Goal: Information Seeking & Learning: Understand process/instructions

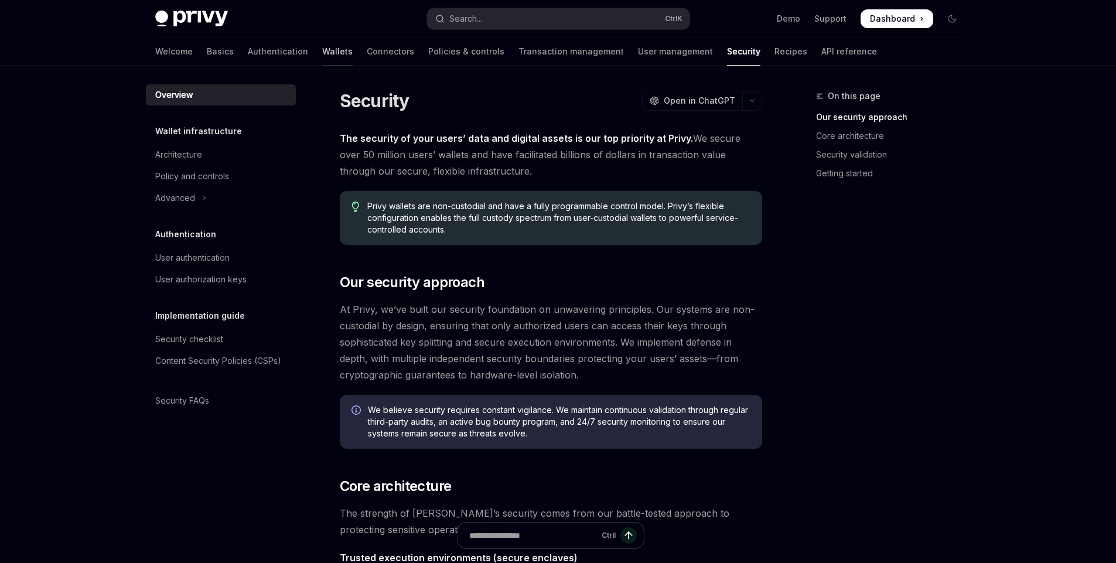
click at [322, 48] on link "Wallets" at bounding box center [337, 51] width 30 height 28
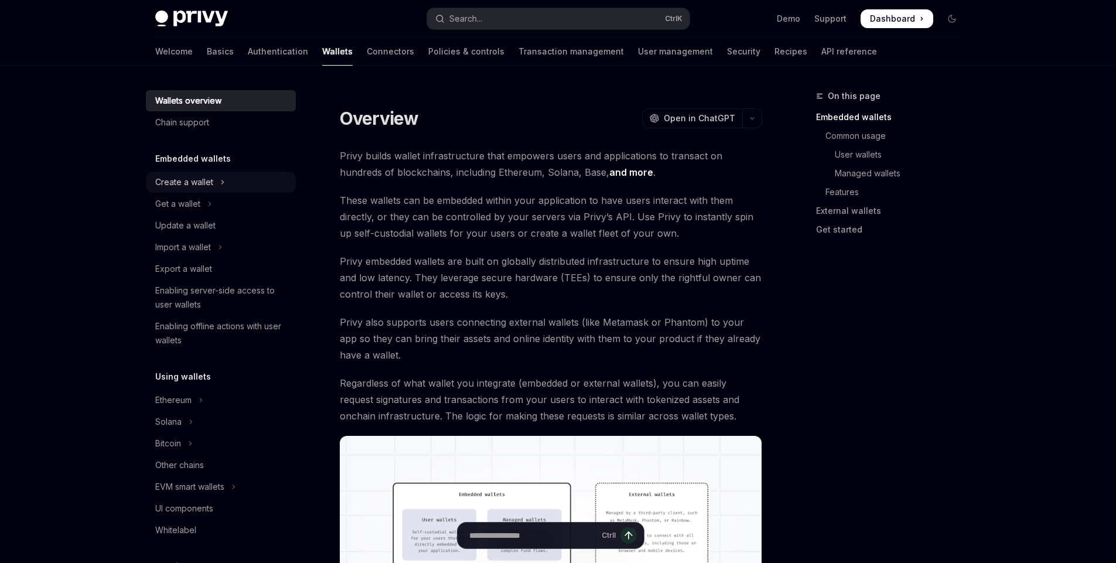
click at [211, 178] on div "Create a wallet" at bounding box center [184, 182] width 58 height 14
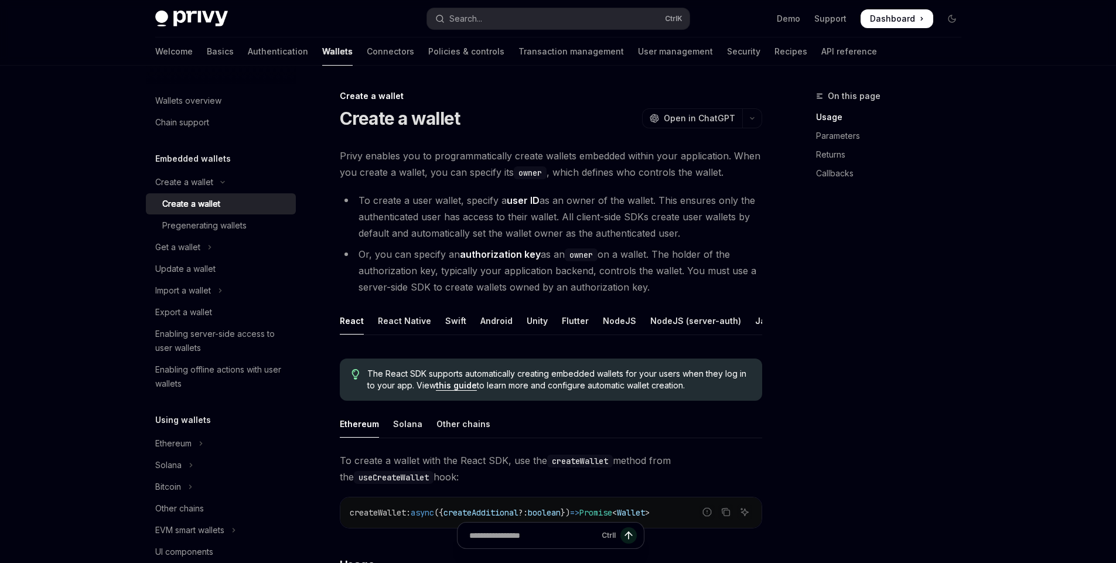
scroll to position [0, 84]
click at [530, 320] on div "NodeJS" at bounding box center [535, 321] width 33 height 28
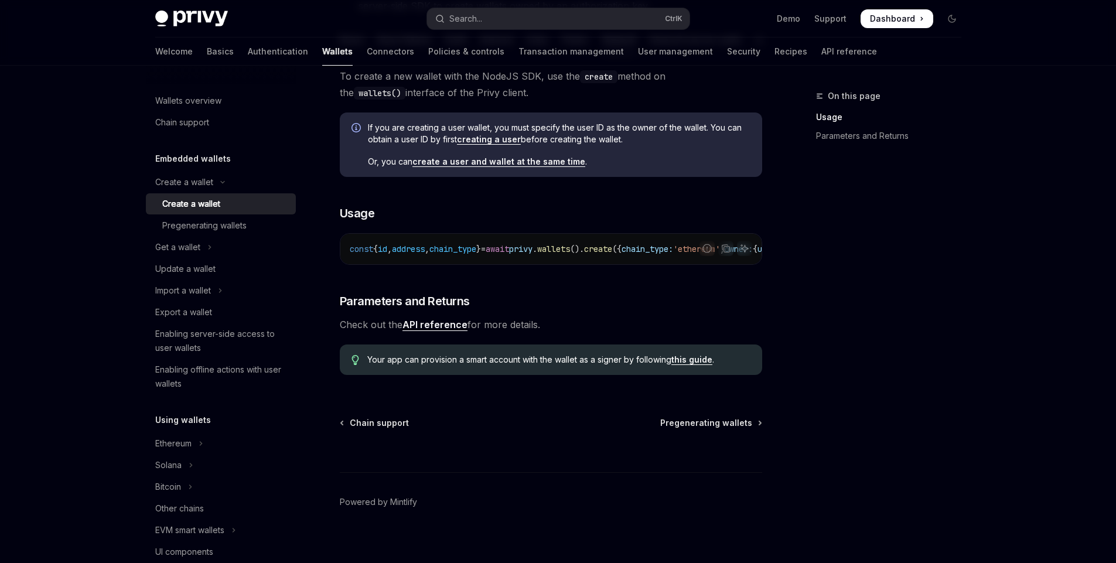
scroll to position [305, 0]
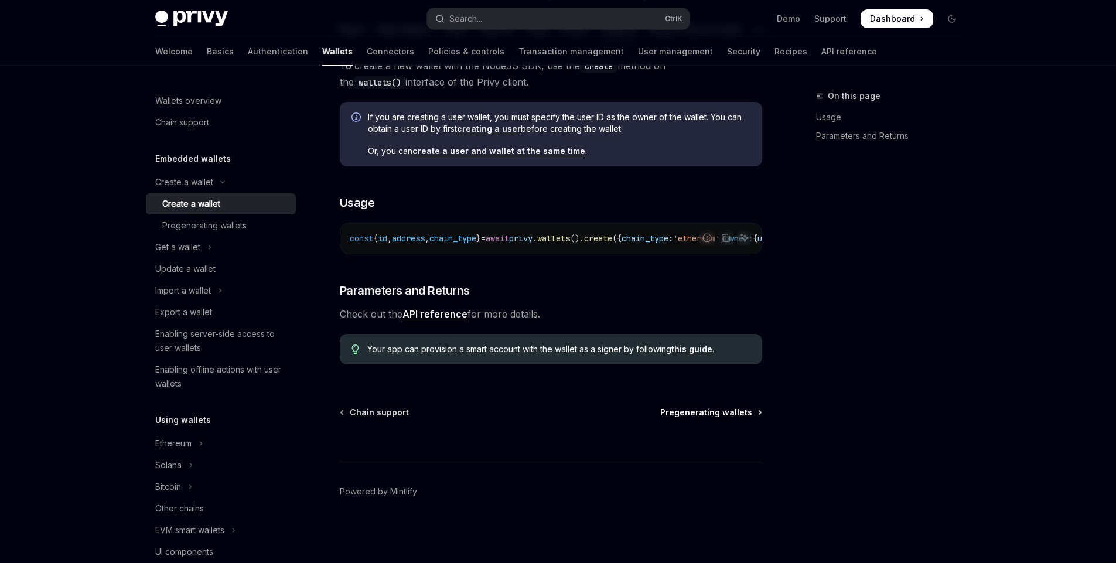
click at [711, 415] on span "Pregenerating wallets" at bounding box center [706, 413] width 92 height 12
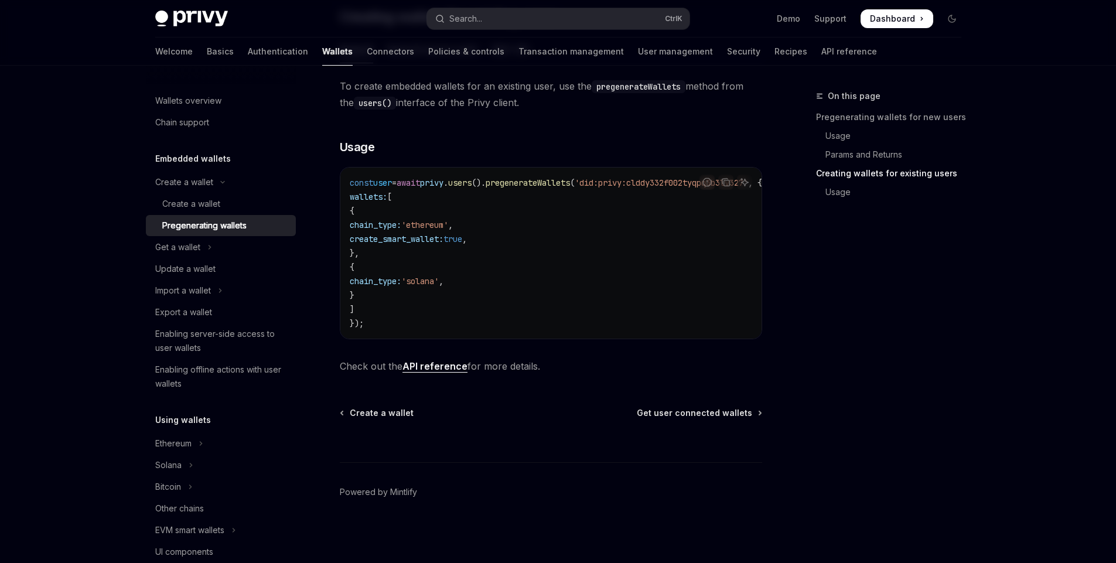
scroll to position [672, 0]
click at [179, 441] on div "Ethereum" at bounding box center [173, 443] width 36 height 14
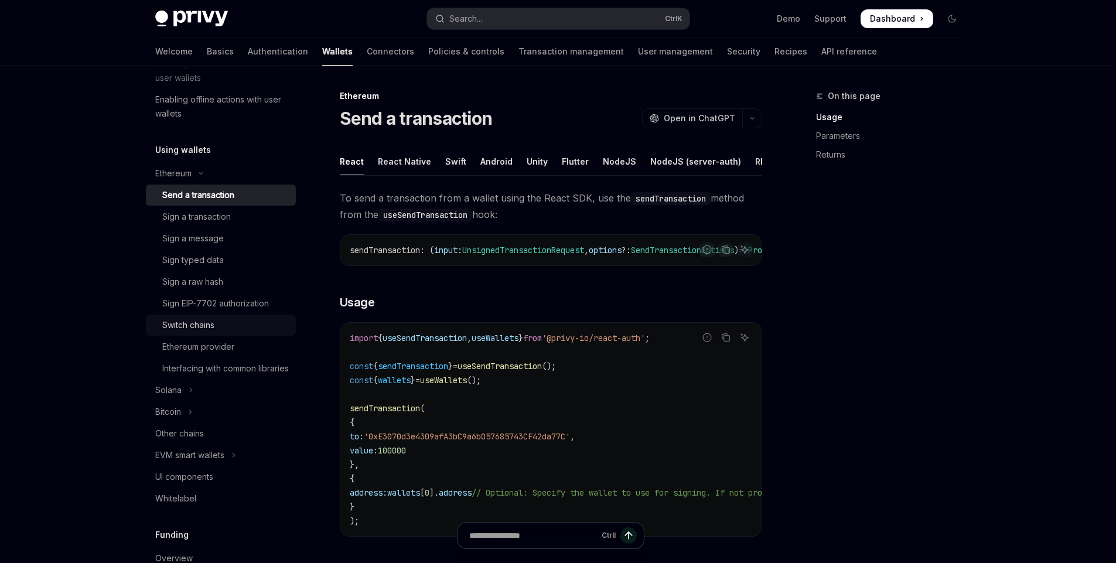
scroll to position [281, 0]
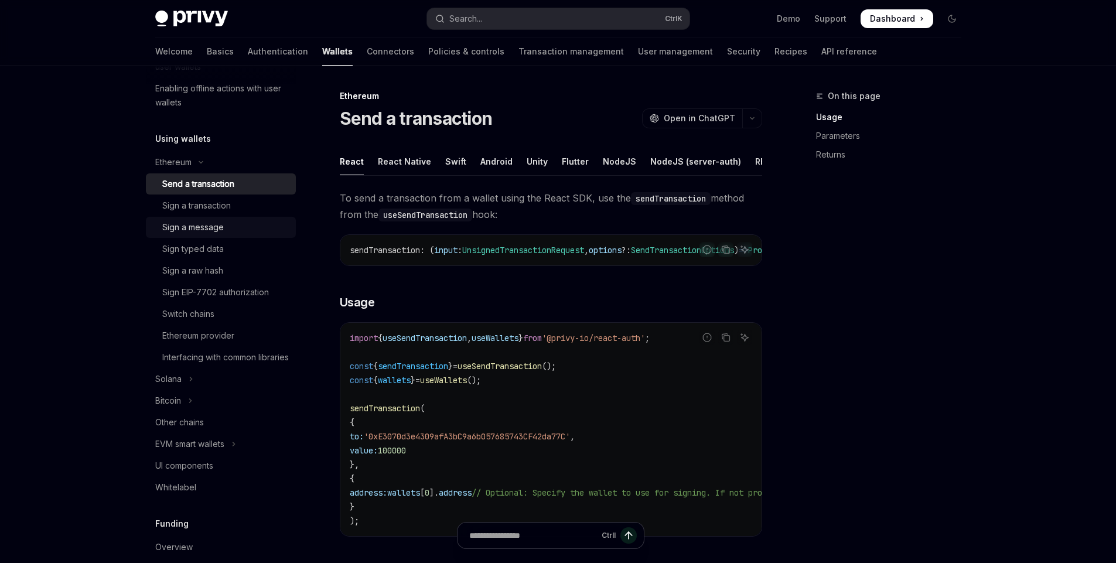
click at [239, 226] on div "Sign a message" at bounding box center [225, 227] width 127 height 14
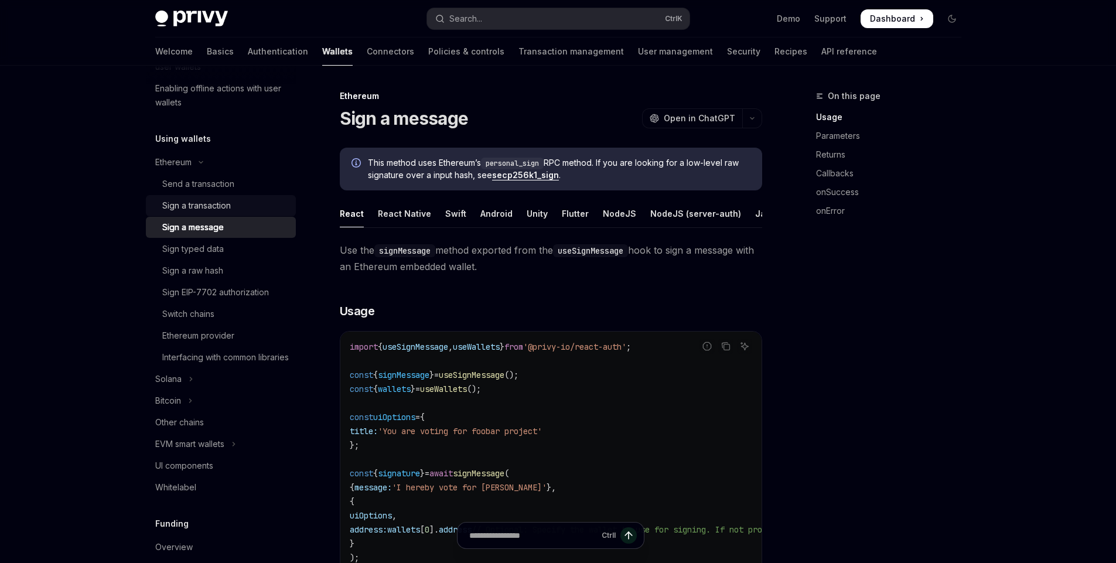
click at [205, 207] on div "Sign a transaction" at bounding box center [196, 206] width 69 height 14
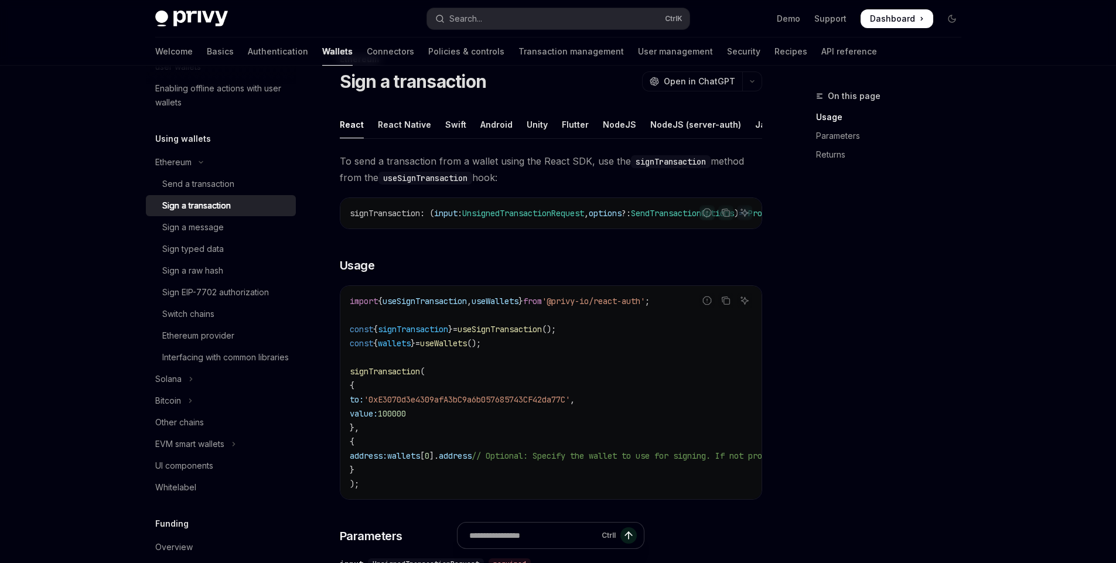
scroll to position [70, 0]
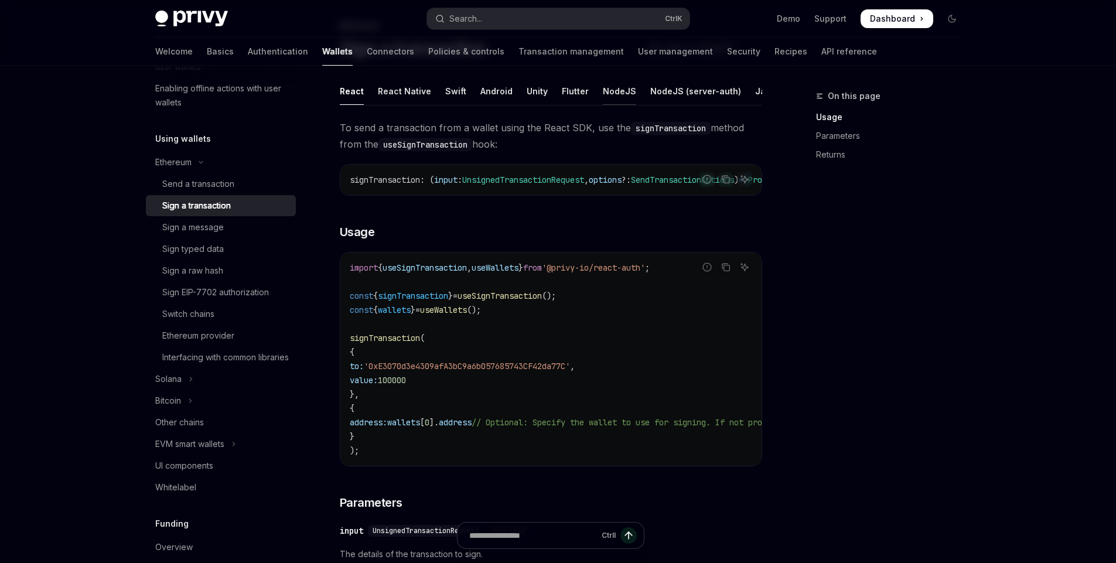
click at [613, 91] on div "NodeJS" at bounding box center [619, 91] width 33 height 28
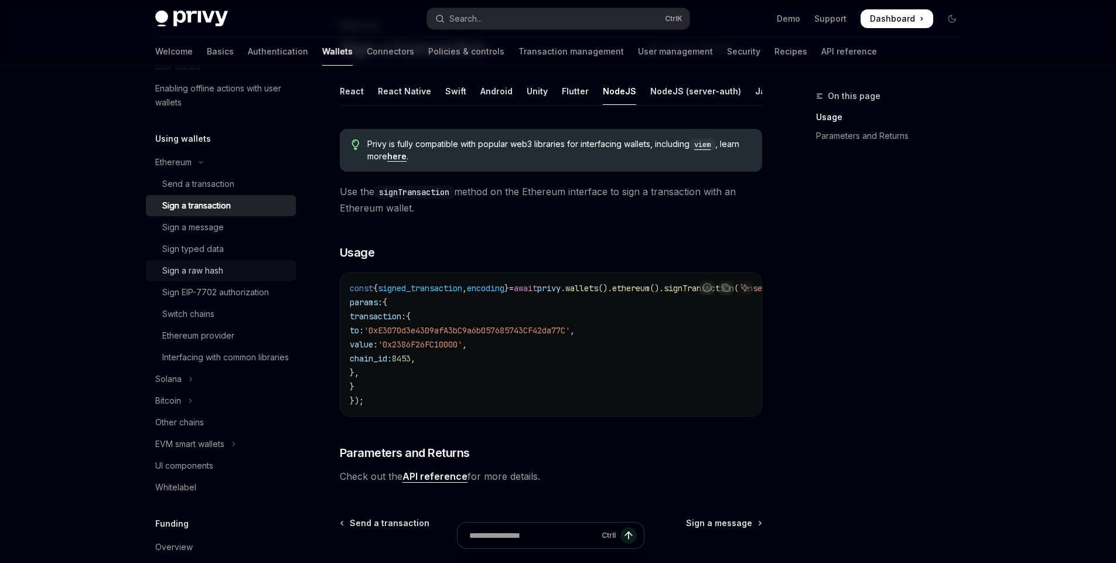
click at [200, 269] on div "Sign a raw hash" at bounding box center [192, 271] width 61 height 14
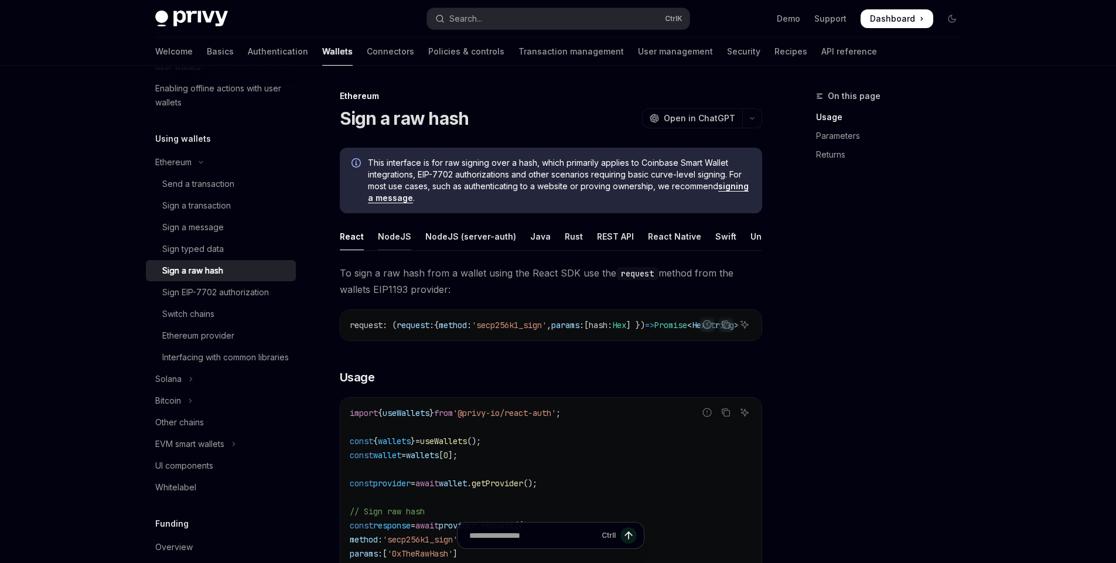
click at [397, 233] on div "NodeJS" at bounding box center [394, 237] width 33 height 28
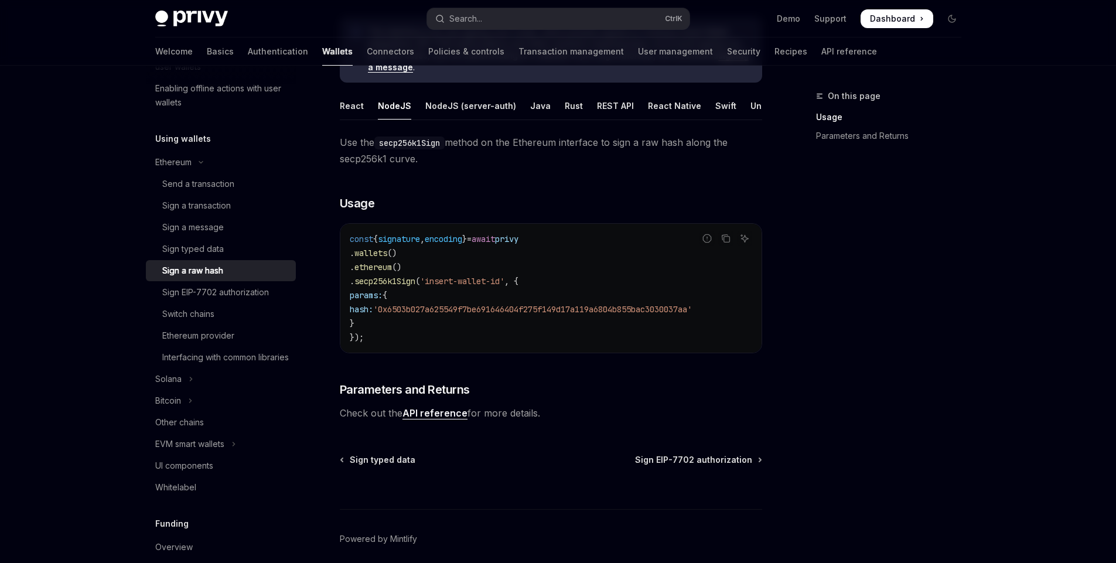
scroll to position [141, 0]
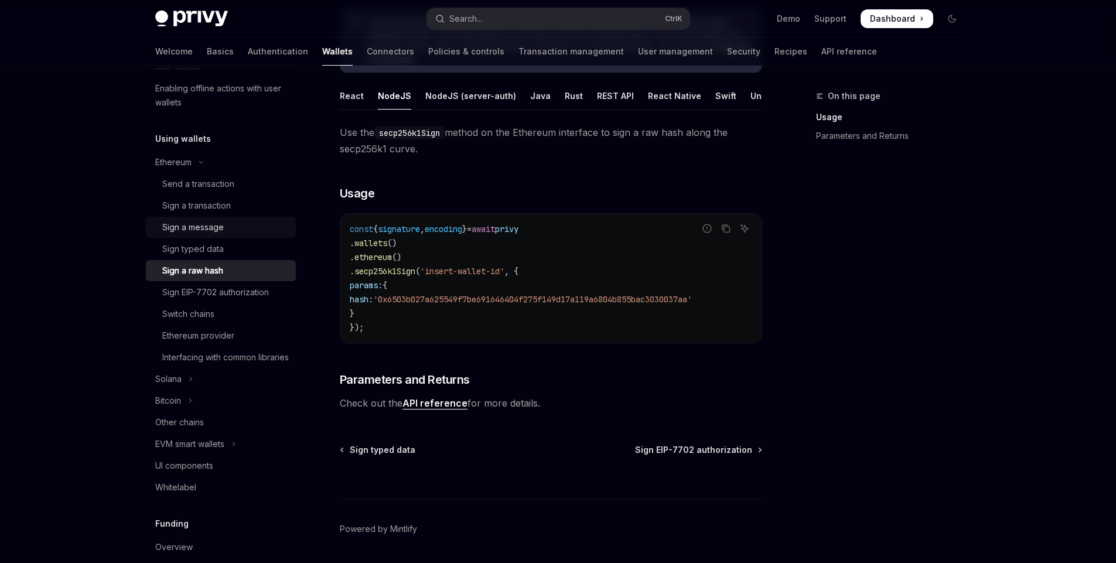
click at [211, 227] on div "Sign a message" at bounding box center [193, 227] width 62 height 14
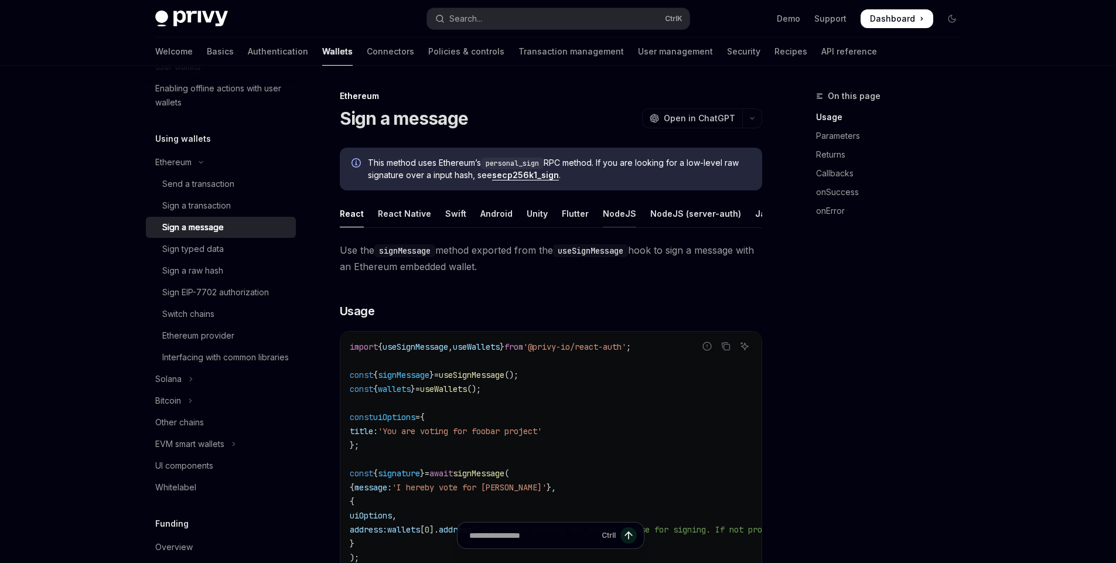
click at [606, 215] on div "NodeJS" at bounding box center [619, 214] width 33 height 28
type textarea "*"
